Goal: Task Accomplishment & Management: Use online tool/utility

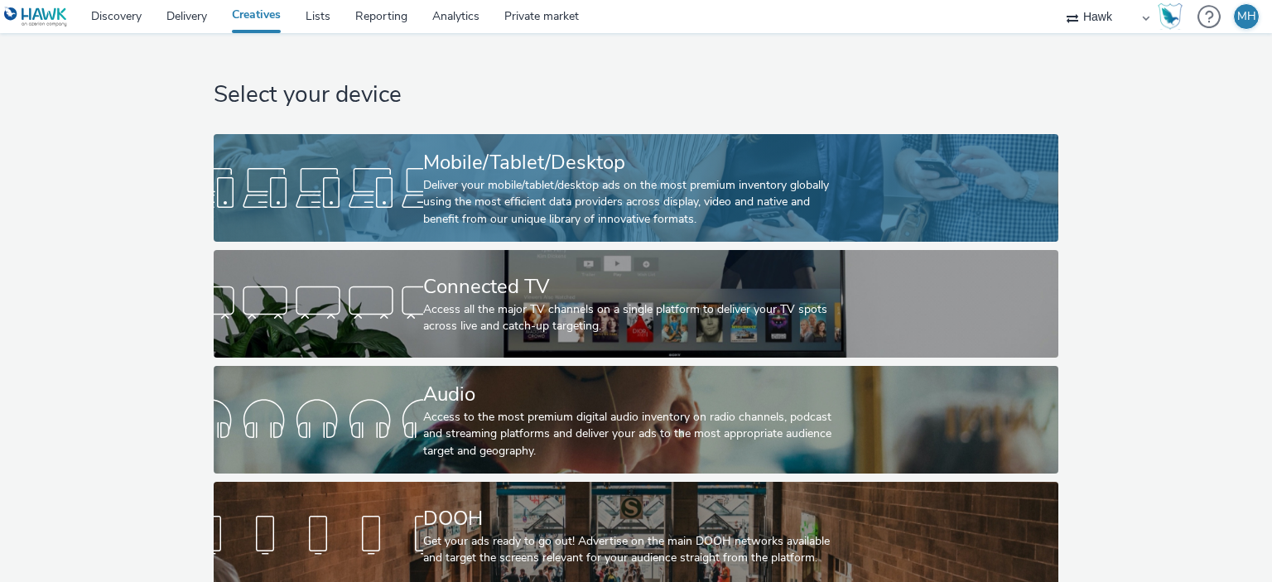
click at [564, 185] on div "Deliver your mobile/tablet/desktop ads on the most premium inventory globally u…" at bounding box center [632, 202] width 419 height 51
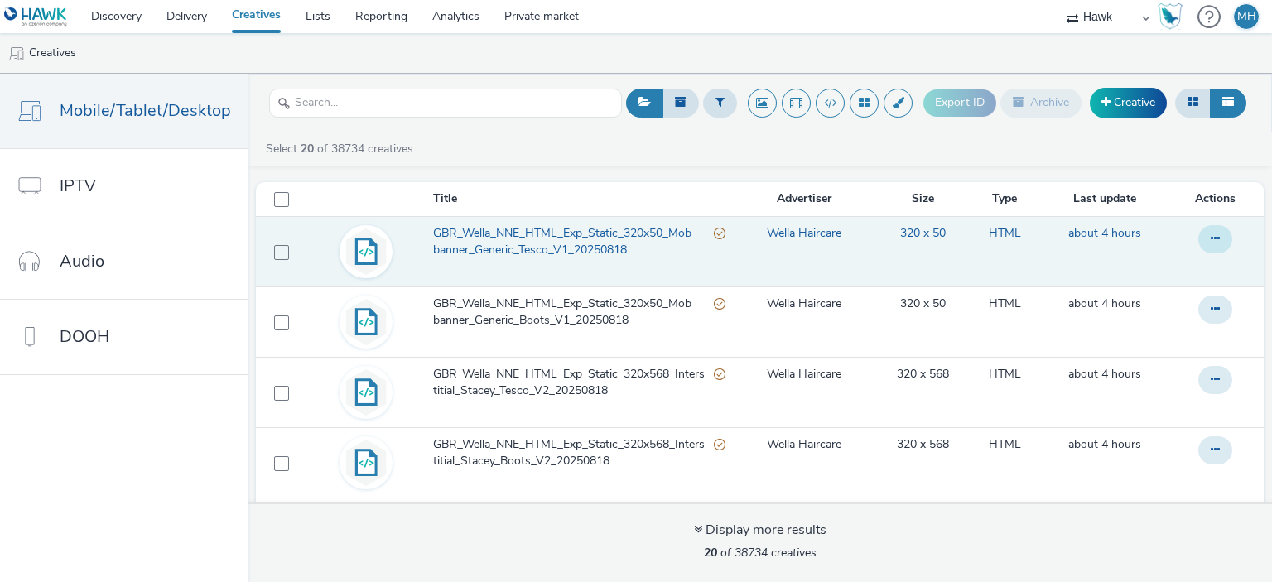
click at [1211, 240] on icon at bounding box center [1215, 239] width 9 height 12
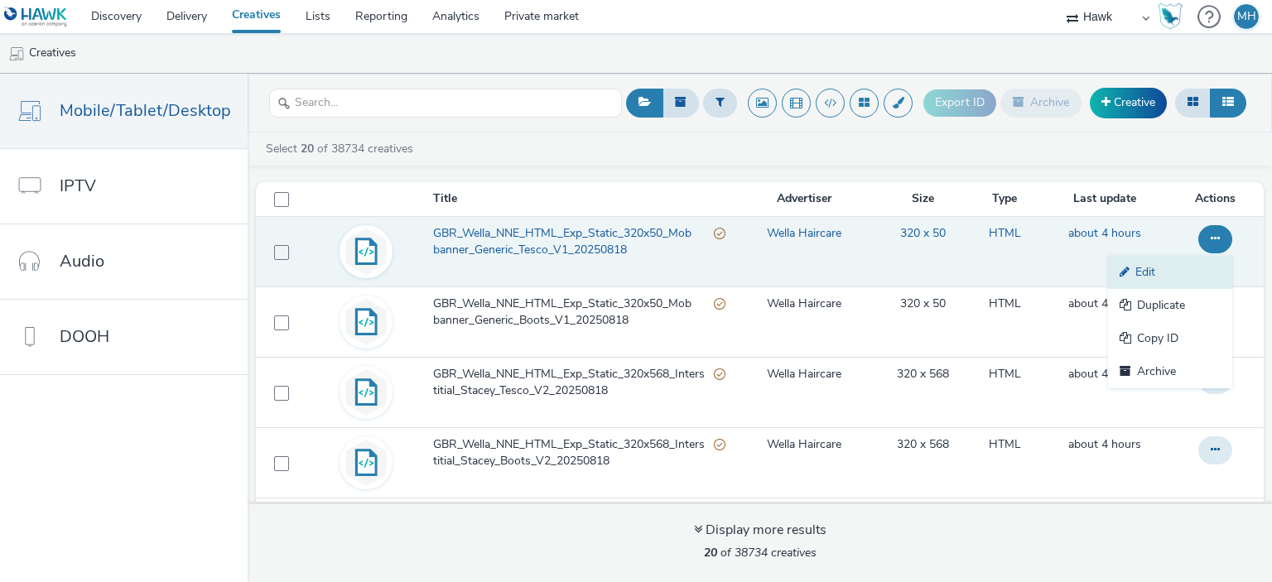
click at [1146, 279] on link "Edit" at bounding box center [1170, 272] width 124 height 33
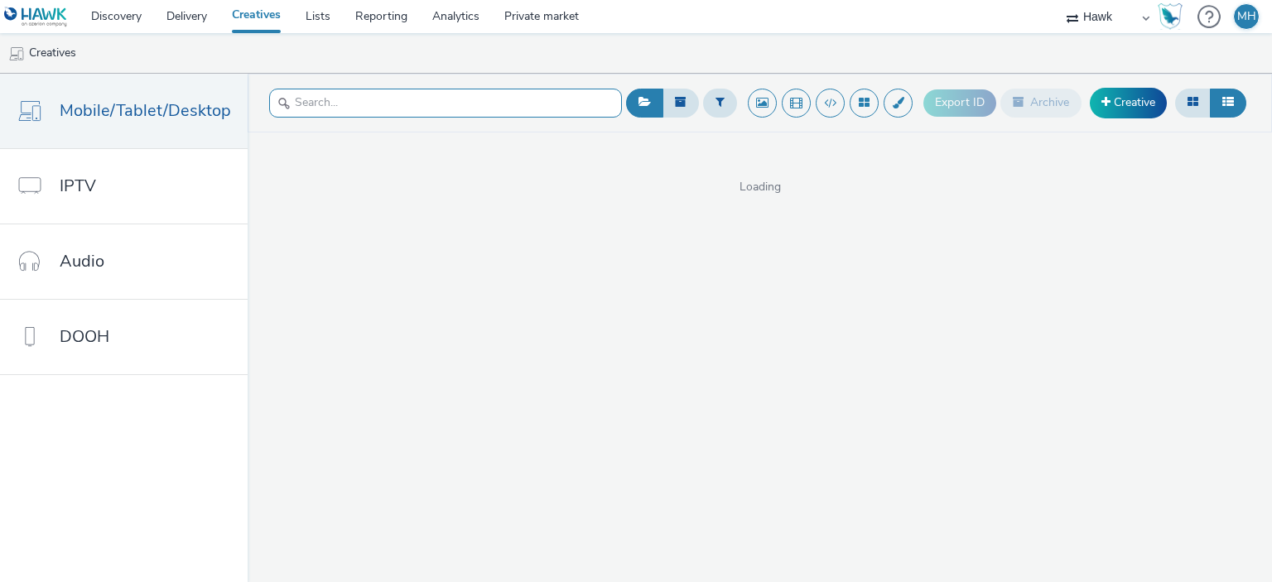
click at [331, 95] on input "text" at bounding box center [445, 103] width 353 height 29
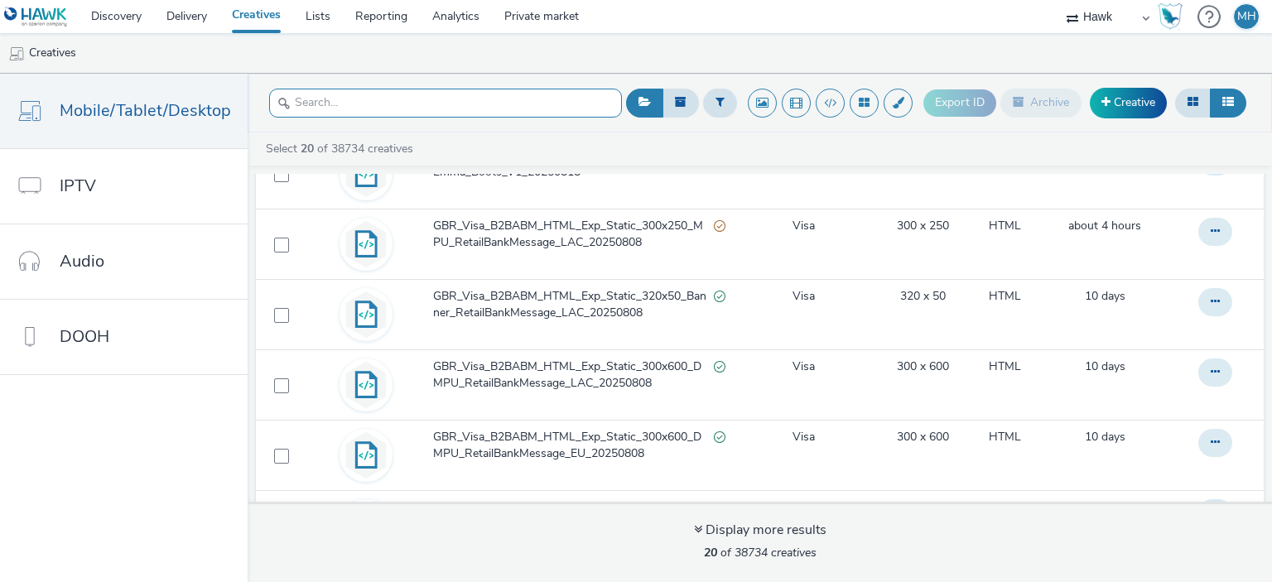
scroll to position [1121, 0]
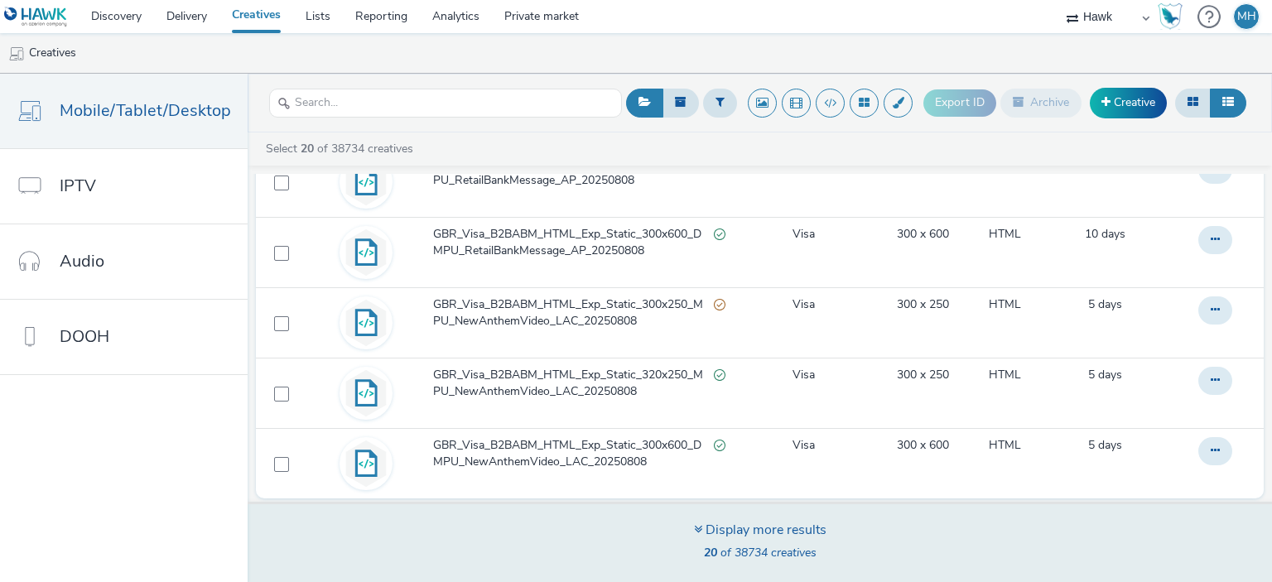
click at [758, 528] on div "Display more results" at bounding box center [760, 530] width 133 height 19
click at [699, 527] on icon at bounding box center [698, 529] width 8 height 13
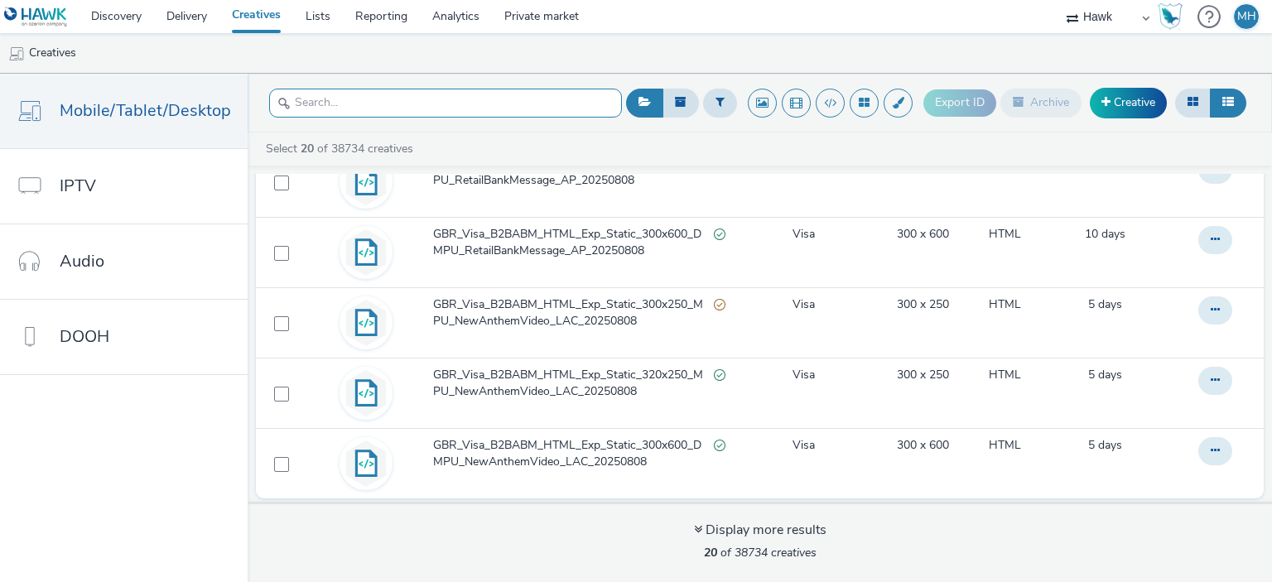
click at [321, 109] on input "text" at bounding box center [445, 103] width 353 height 29
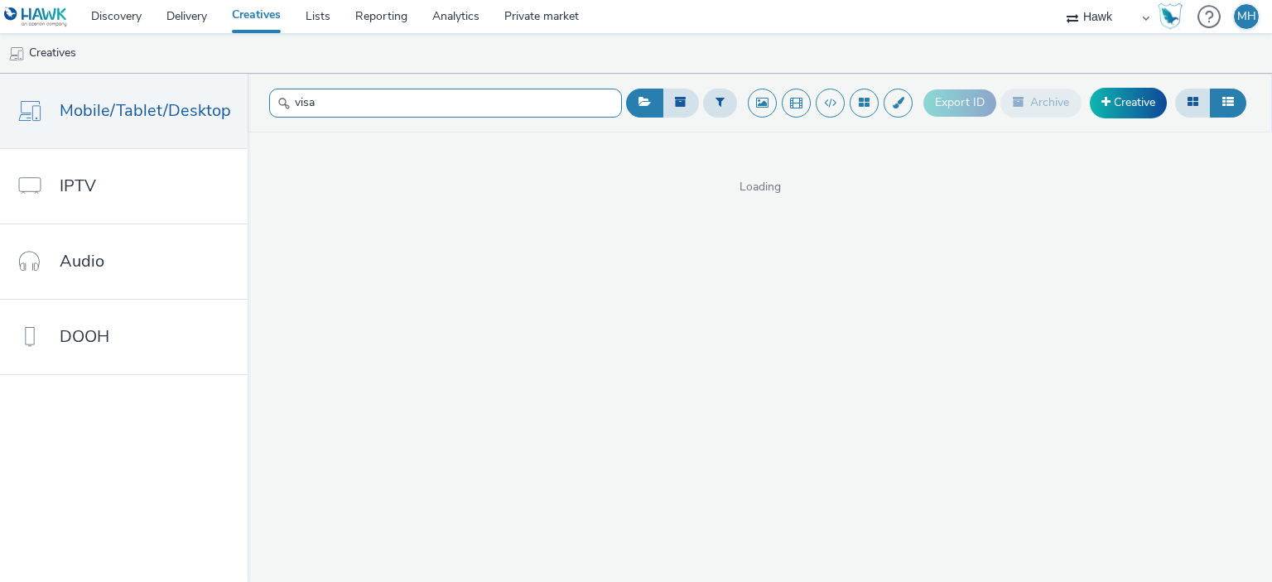
type input "visa"
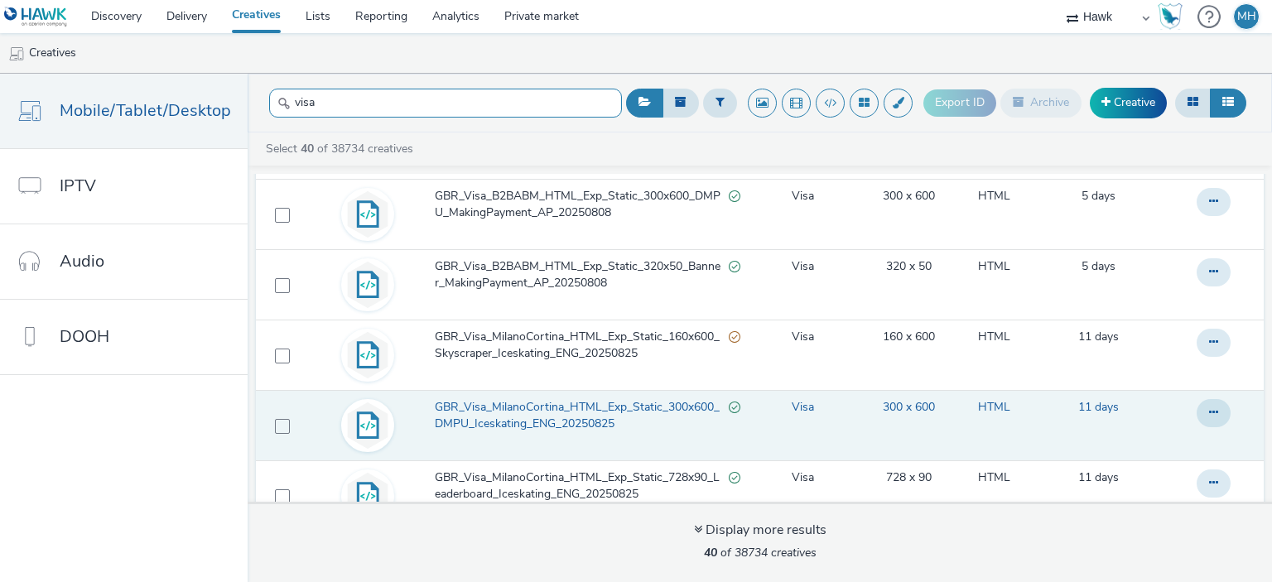
scroll to position [2525, 0]
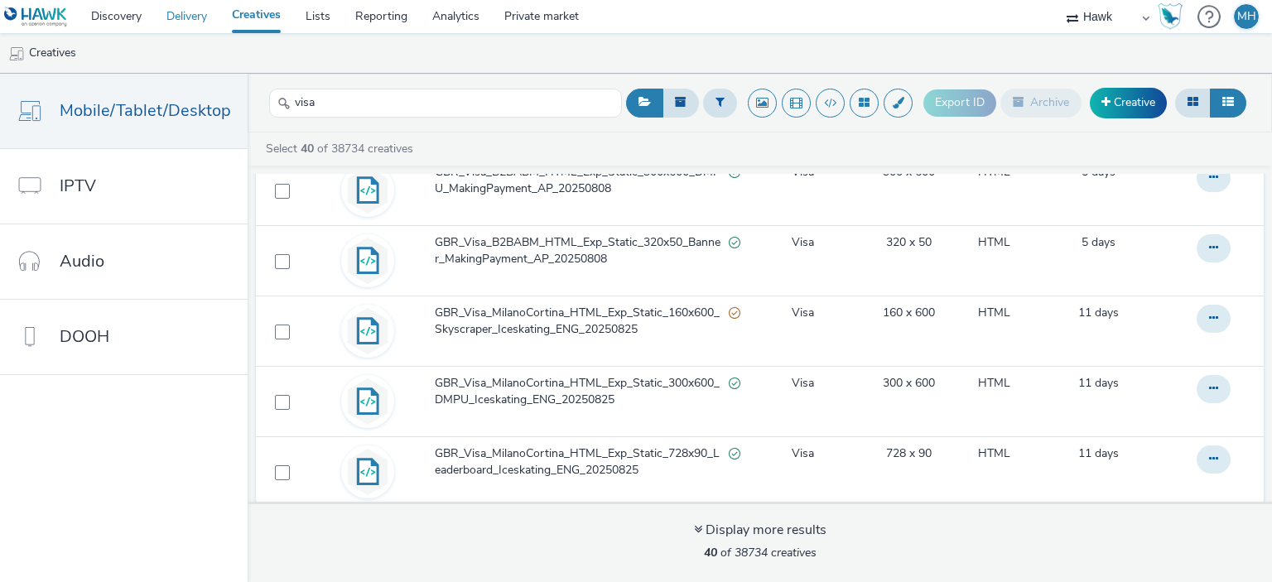
click at [176, 13] on link "Delivery" at bounding box center [186, 16] width 65 height 33
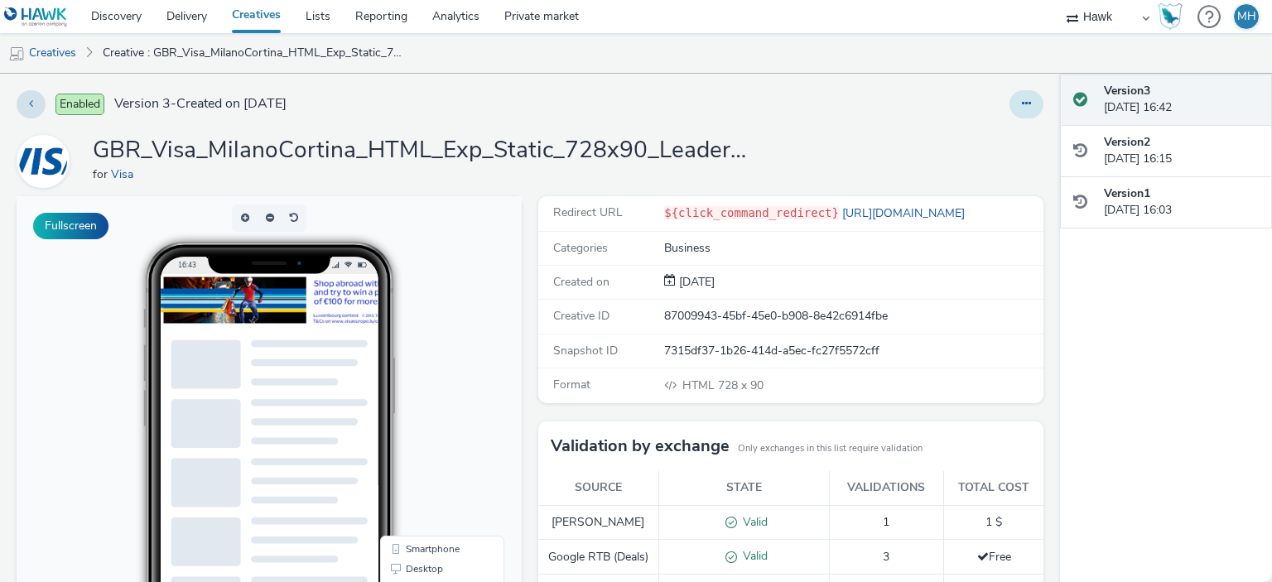
click at [1010, 110] on button at bounding box center [1027, 104] width 34 height 28
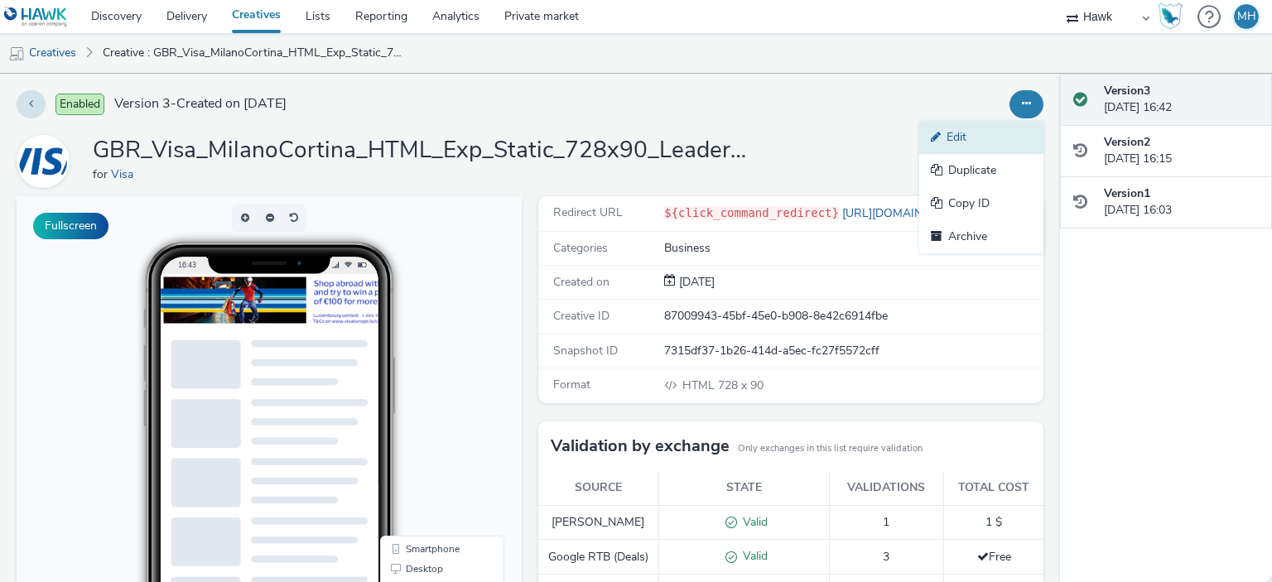
click at [962, 145] on link "Edit" at bounding box center [981, 137] width 124 height 33
